Goal: Transaction & Acquisition: Purchase product/service

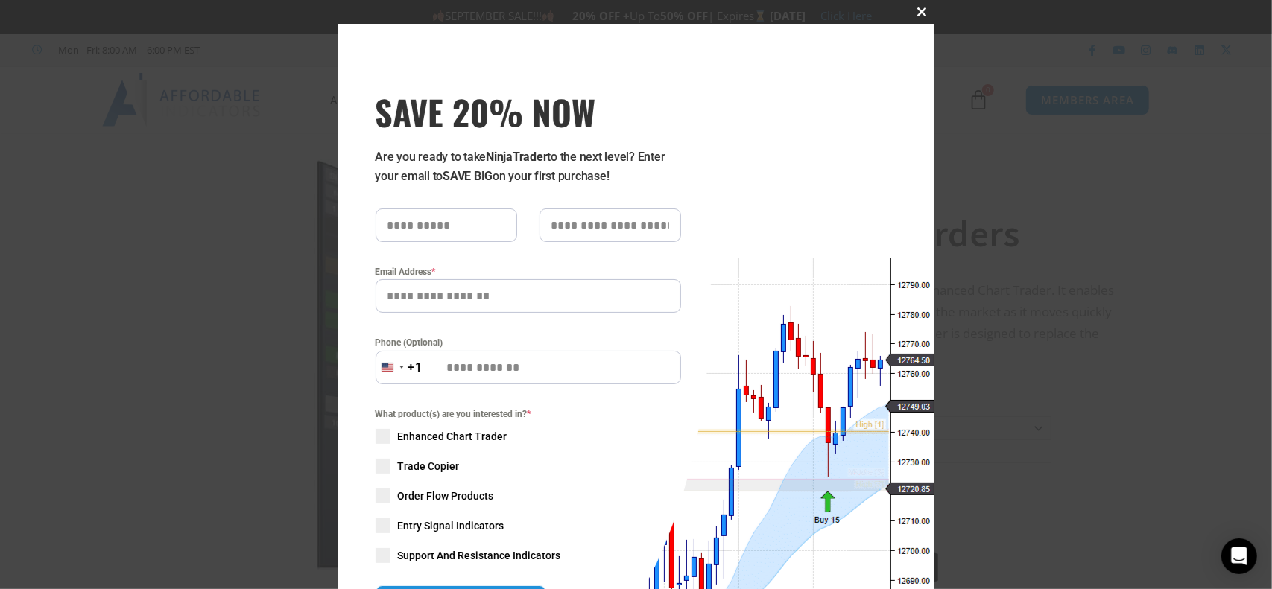
click at [917, 10] on span at bounding box center [923, 11] width 24 height 9
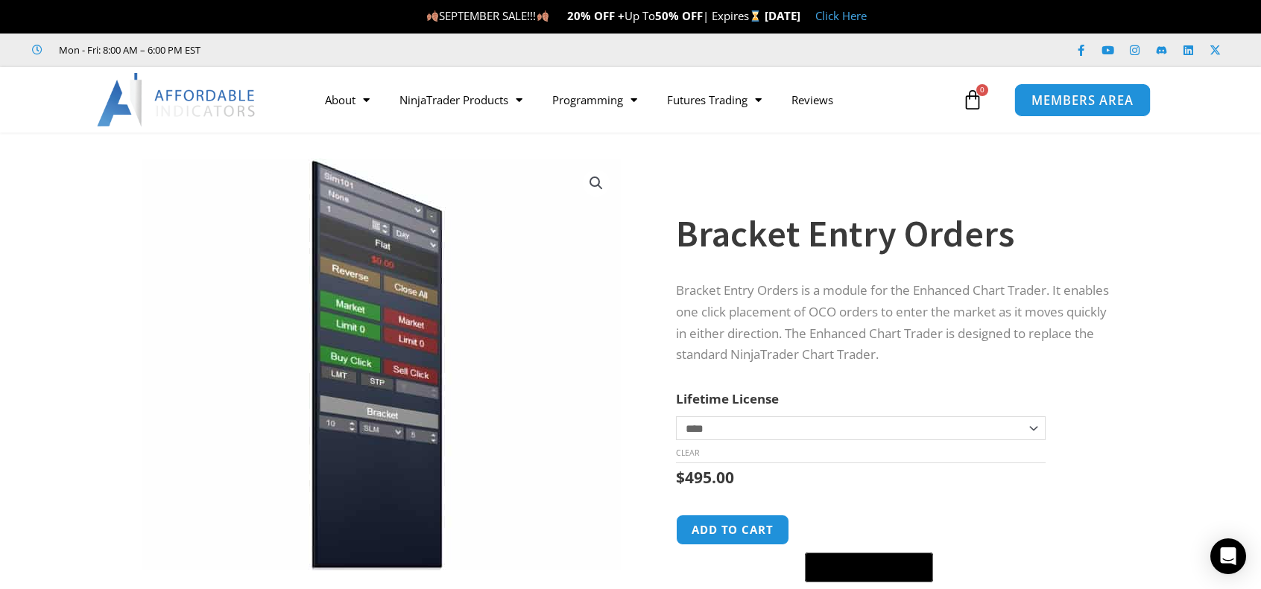
click at [1060, 108] on link "MEMBERS AREA" at bounding box center [1082, 100] width 136 height 34
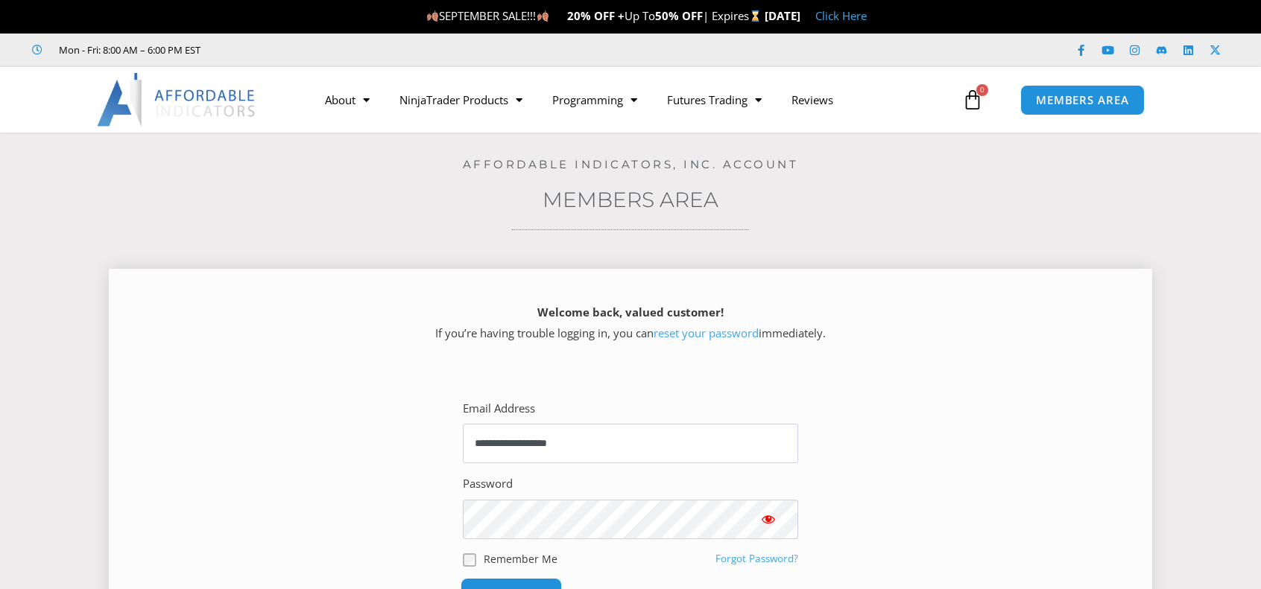
click at [499, 584] on input "******" at bounding box center [512, 594] width 102 height 32
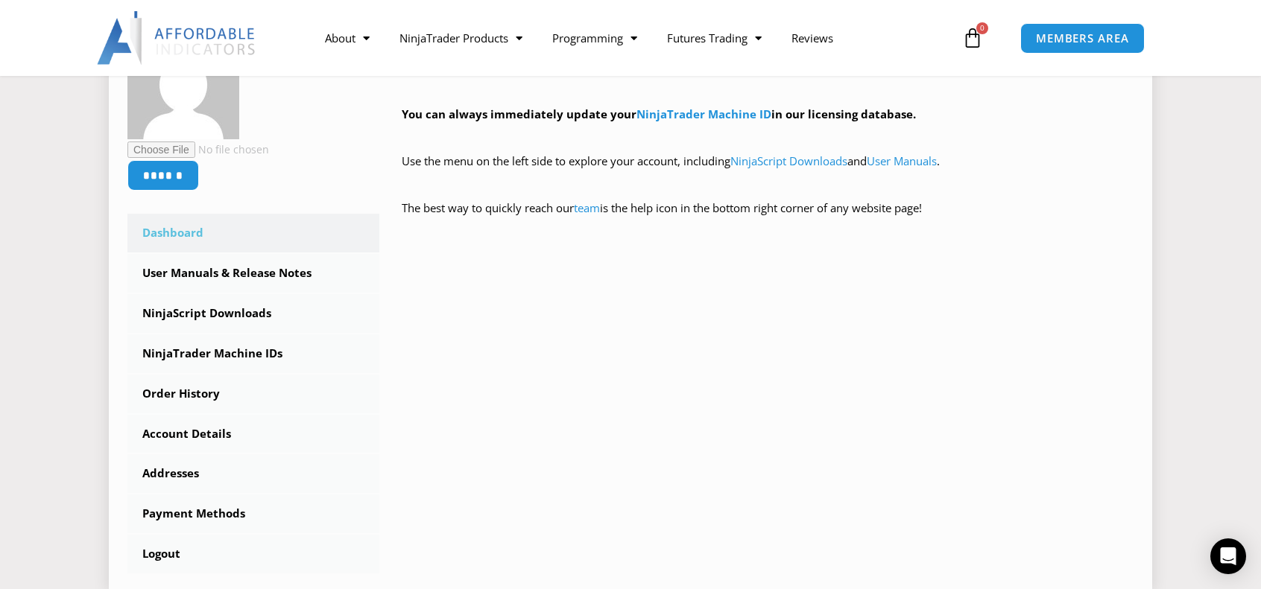
scroll to position [298, 0]
click at [249, 310] on link "NinjaScript Downloads" at bounding box center [253, 313] width 252 height 39
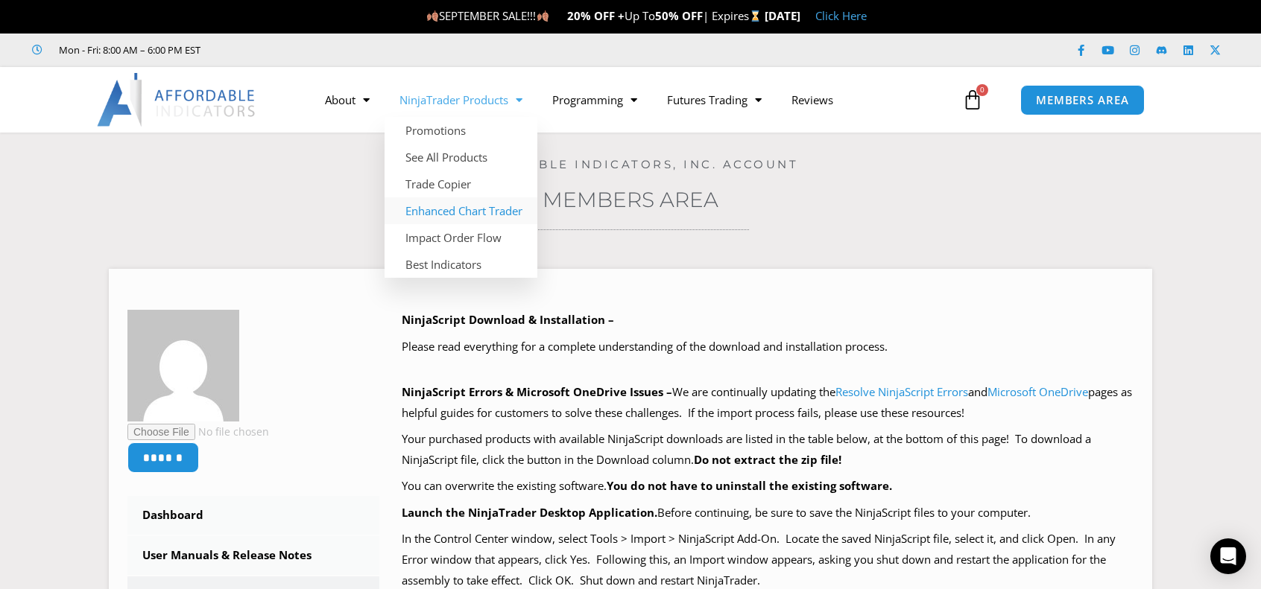
click at [453, 207] on link "Enhanced Chart Trader" at bounding box center [461, 210] width 153 height 27
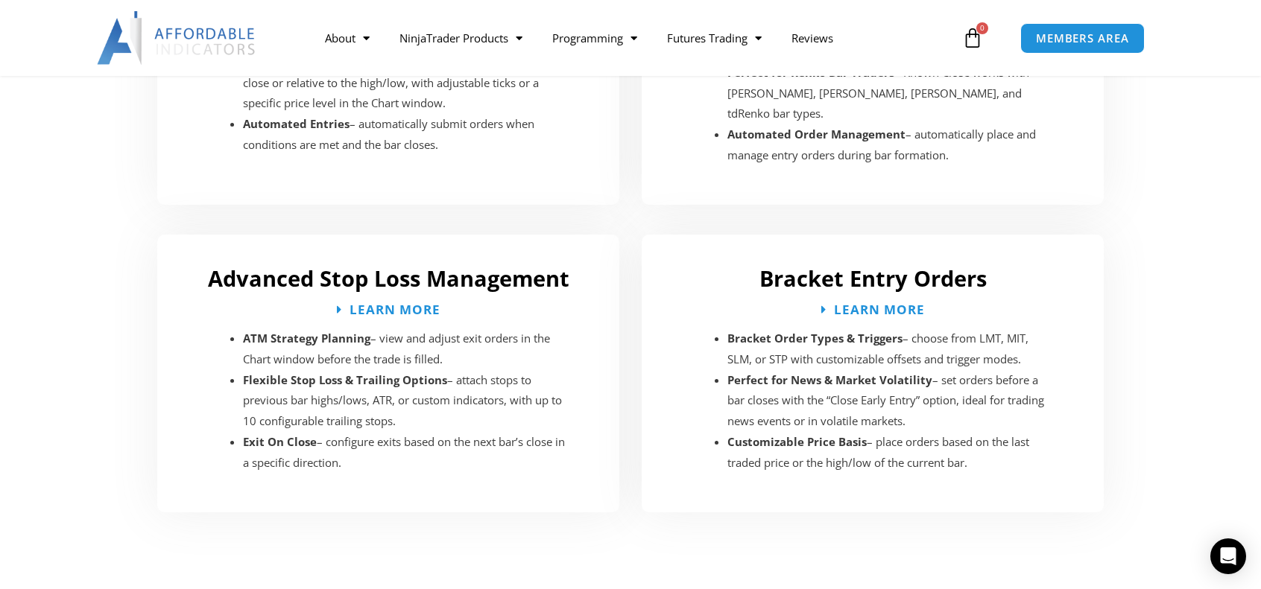
scroll to position [2534, 0]
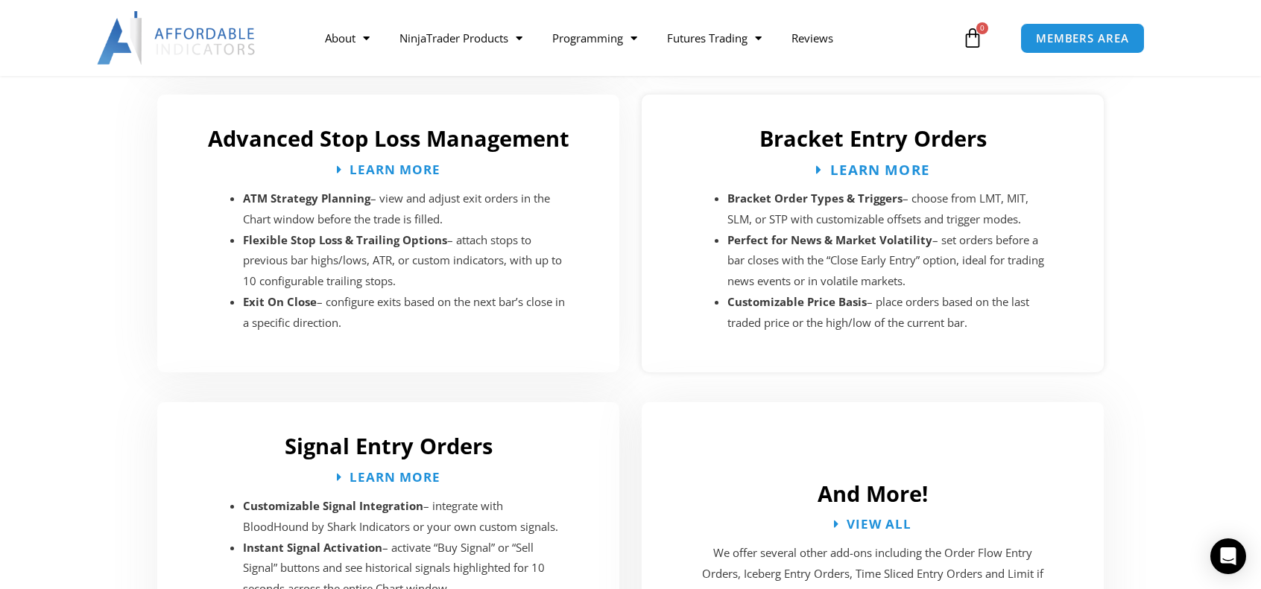
click at [872, 162] on span "Learn More" at bounding box center [879, 169] width 100 height 14
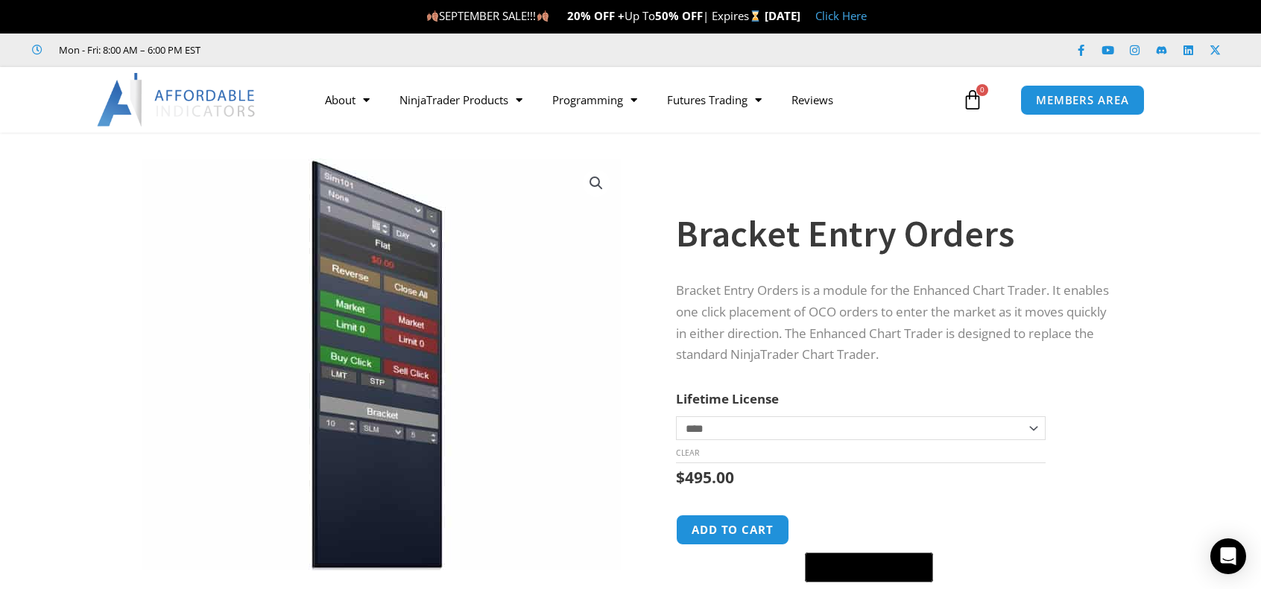
click at [867, 15] on link "Click Here" at bounding box center [840, 15] width 51 height 15
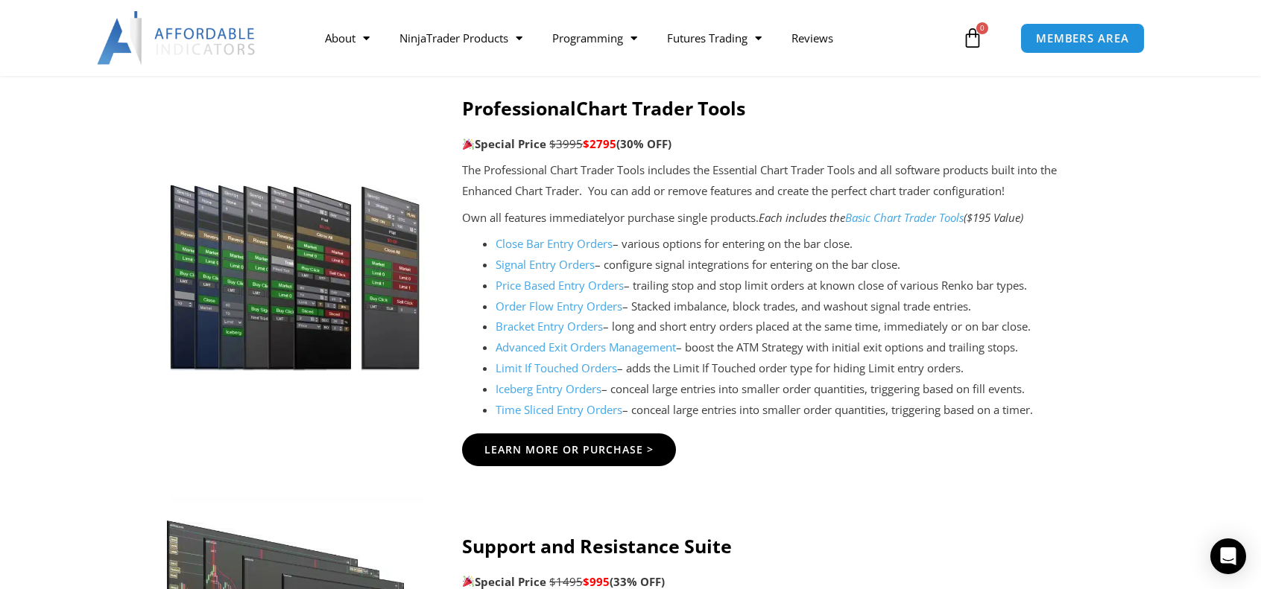
scroll to position [1490, 0]
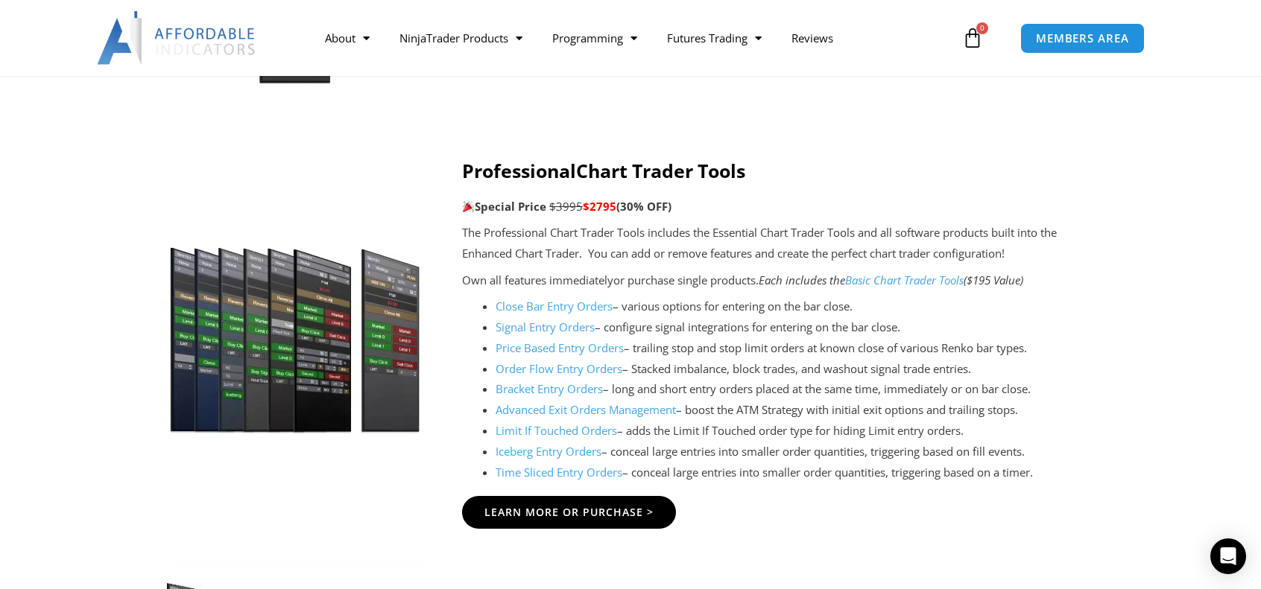
click at [546, 388] on link "Bracket Entry Orders" at bounding box center [549, 389] width 107 height 15
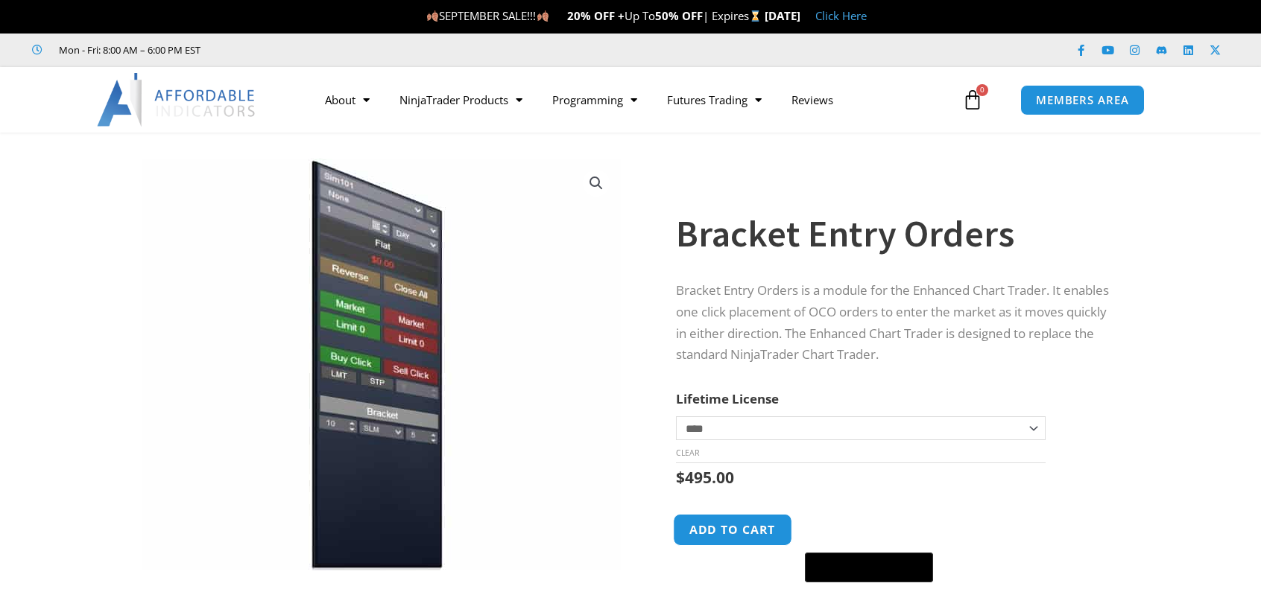
click at [726, 537] on button "Add to cart" at bounding box center [732, 530] width 119 height 32
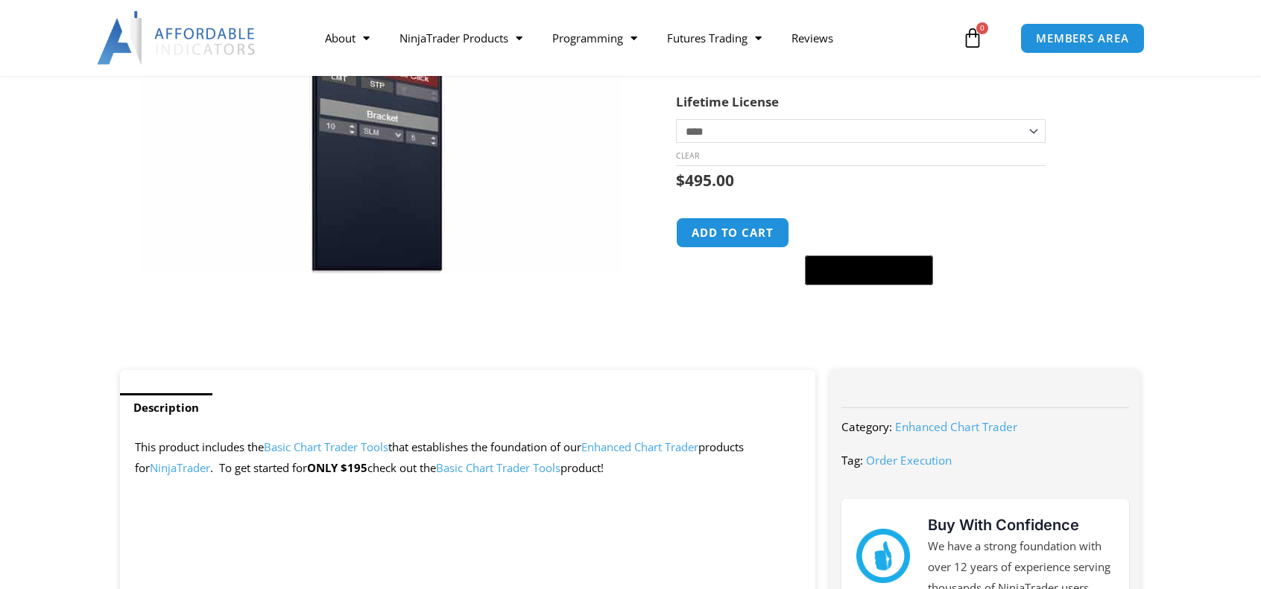
scroll to position [298, 0]
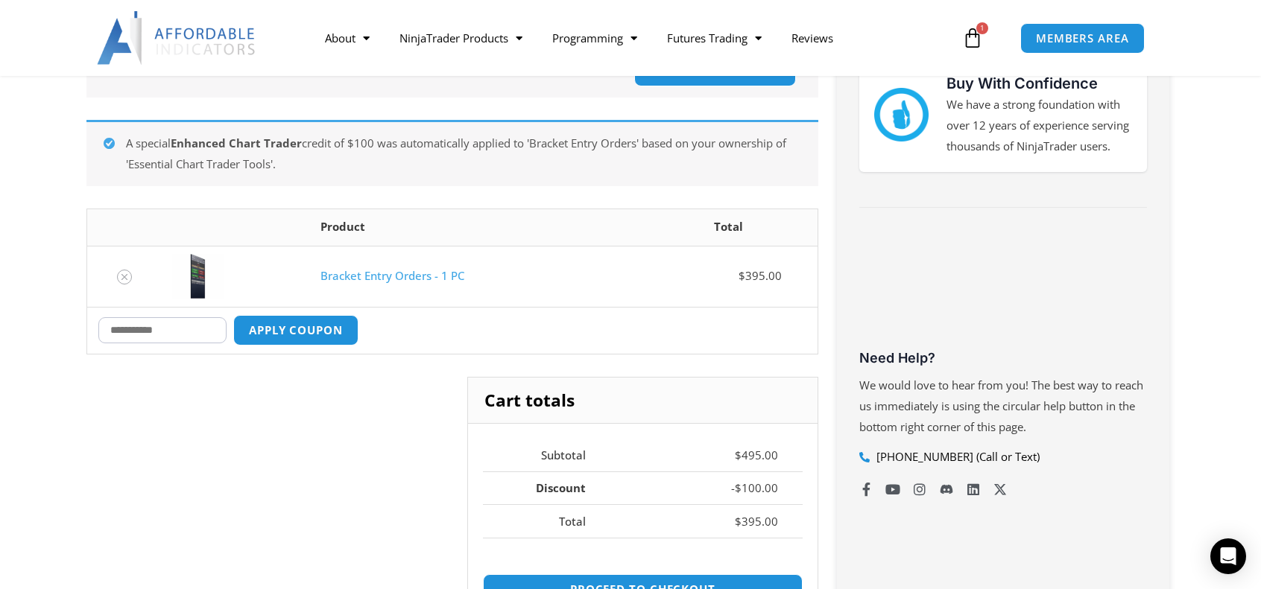
scroll to position [373, 0]
